Goal: Task Accomplishment & Management: Manage account settings

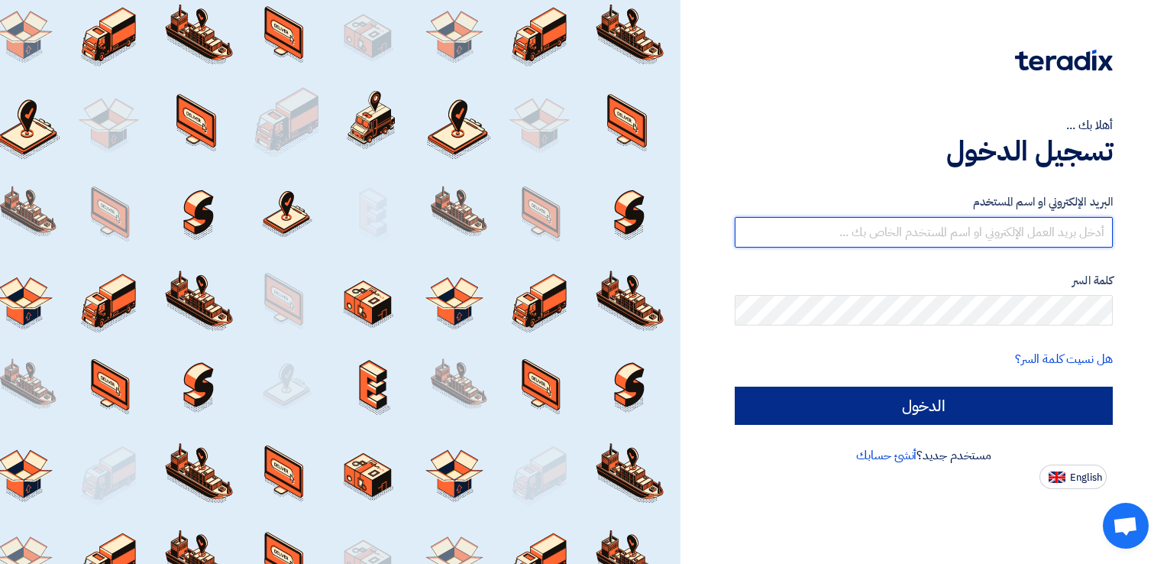
type input "[EMAIL_ADDRESS][DOMAIN_NAME]"
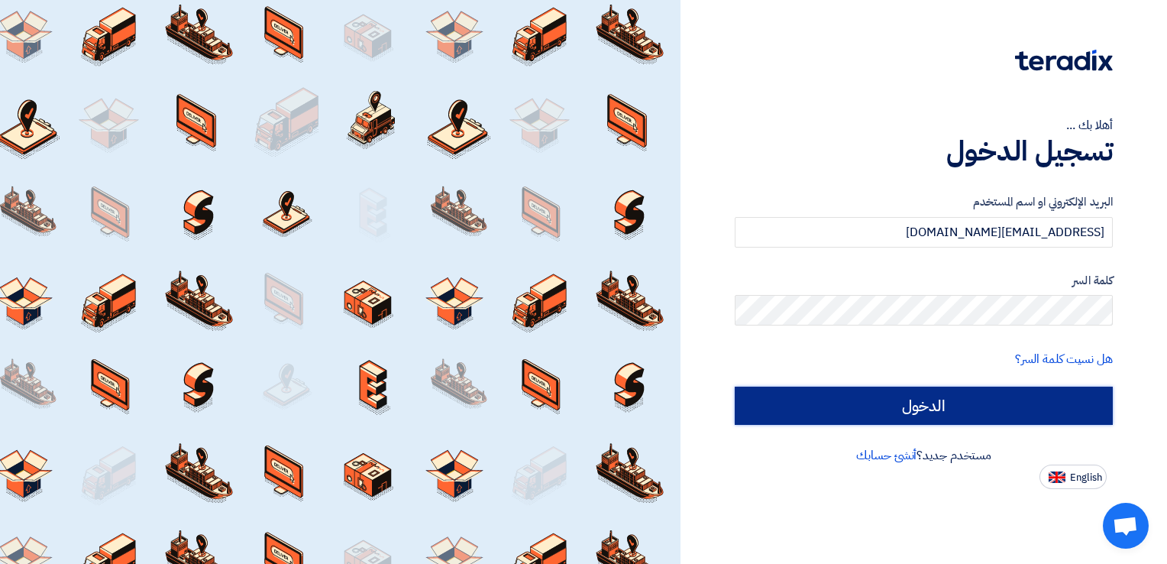
click at [849, 393] on input "الدخول" at bounding box center [924, 405] width 378 height 38
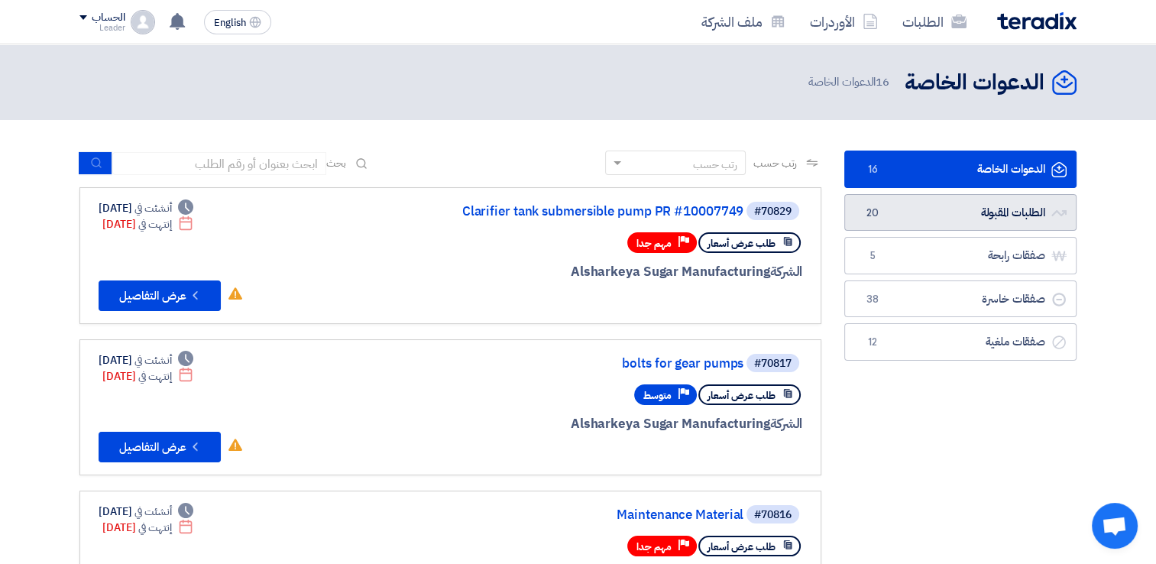
click at [1042, 212] on link "الطلبات المقبولة الطلبات المقبولة 20" at bounding box center [960, 212] width 232 height 37
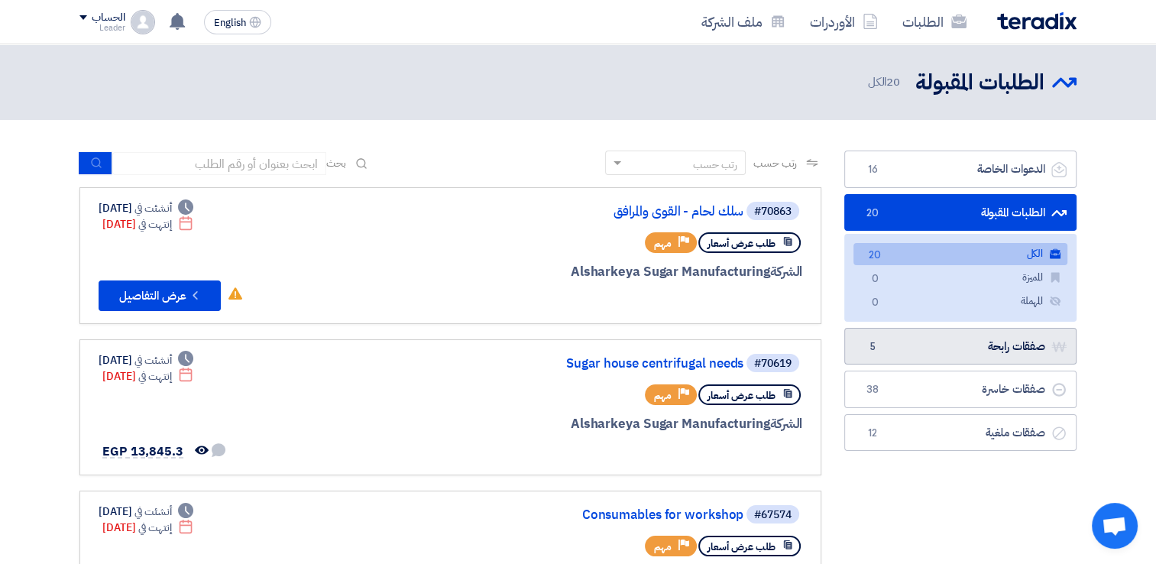
click at [1046, 354] on link "صفقات رابحة صفقات رابحة 5" at bounding box center [960, 346] width 232 height 37
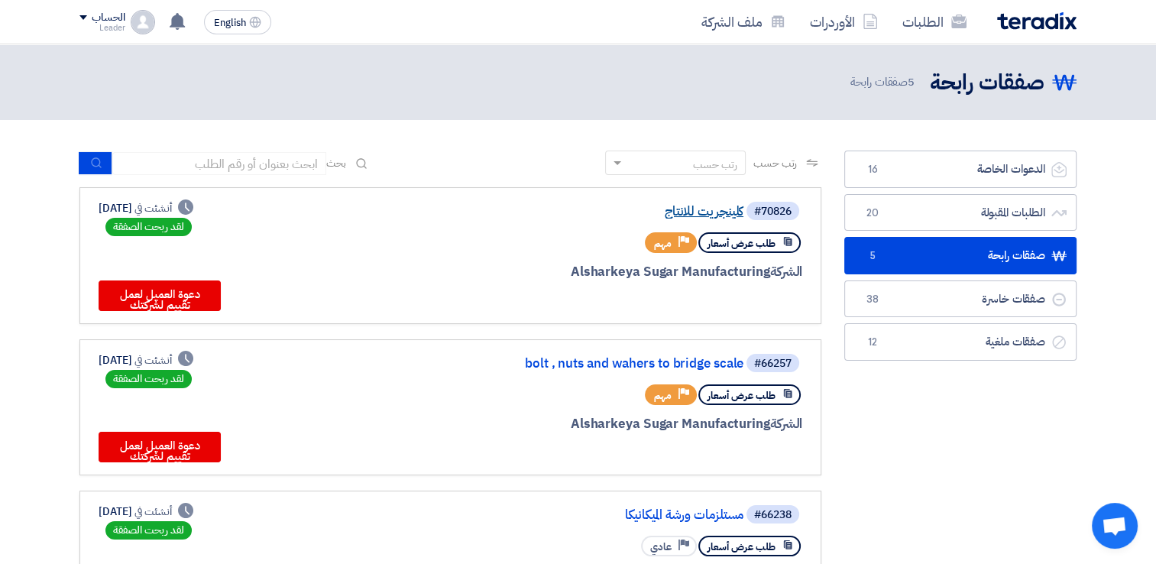
click at [708, 217] on link "كلينجريت للانتاج" at bounding box center [591, 212] width 306 height 14
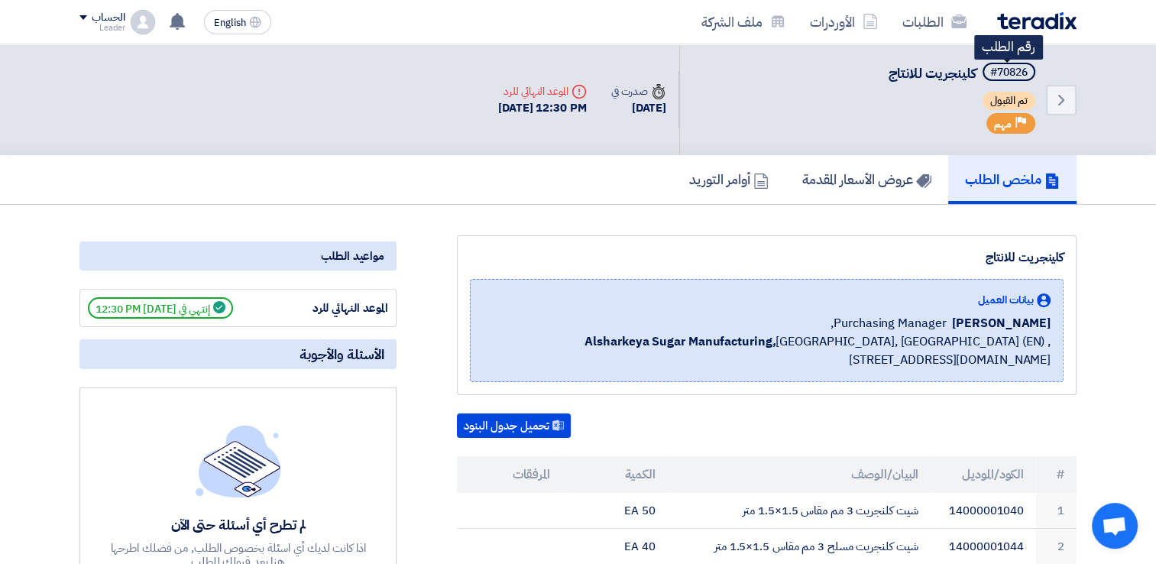
click at [1010, 69] on div "#70826" at bounding box center [1008, 72] width 37 height 11
copy div "70826"
